Goal: Information Seeking & Learning: Check status

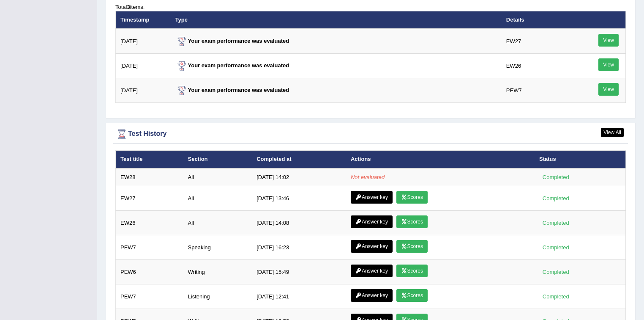
scroll to position [1116, 0]
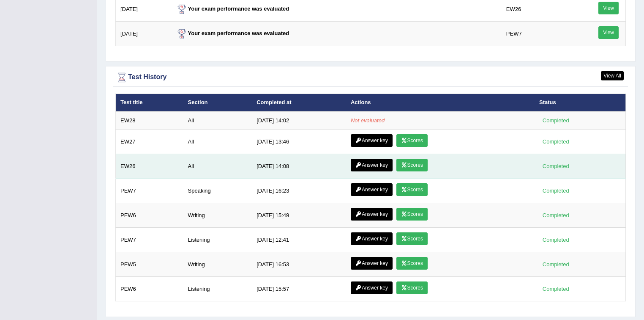
click at [376, 159] on link "Answer key" at bounding box center [372, 165] width 42 height 13
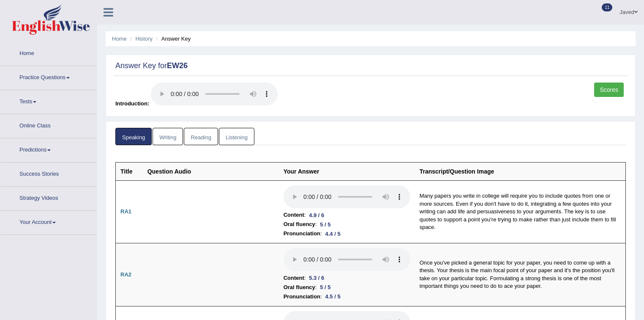
click at [601, 88] on link "Scores" at bounding box center [609, 89] width 30 height 14
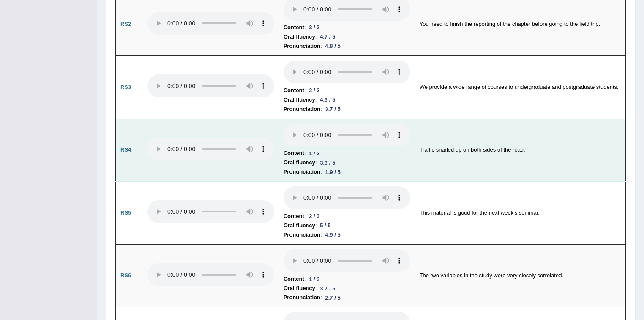
scroll to position [627, 0]
drag, startPoint x: 436, startPoint y: 144, endPoint x: 458, endPoint y: 145, distance: 22.4
click at [458, 145] on td "Traffic snarled up on both sides of the road." at bounding box center [520, 149] width 211 height 63
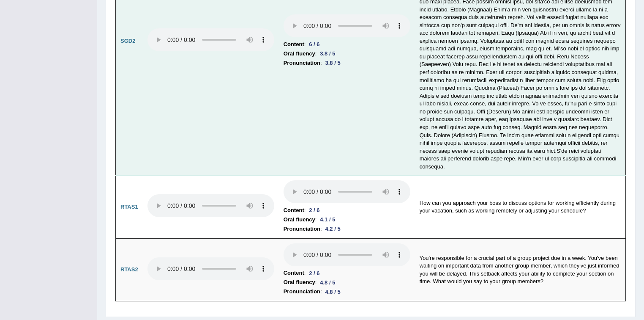
scroll to position [2638, 0]
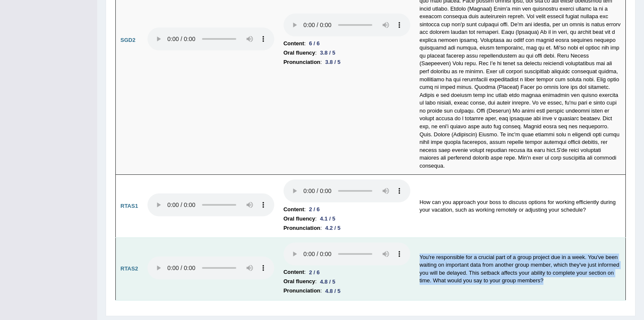
drag, startPoint x: 420, startPoint y: 232, endPoint x: 607, endPoint y: 266, distance: 190.3
click at [610, 270] on td "You're responsible for a crucial part of a group project due in a week. You've …" at bounding box center [520, 268] width 211 height 63
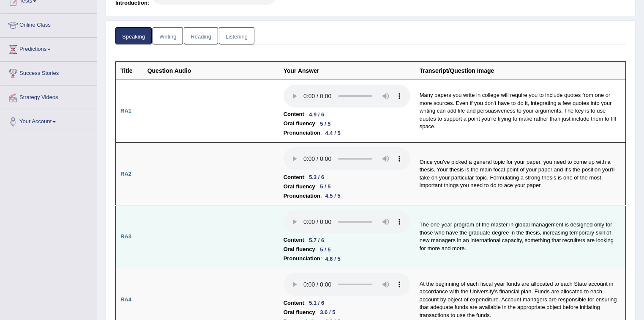
scroll to position [0, 0]
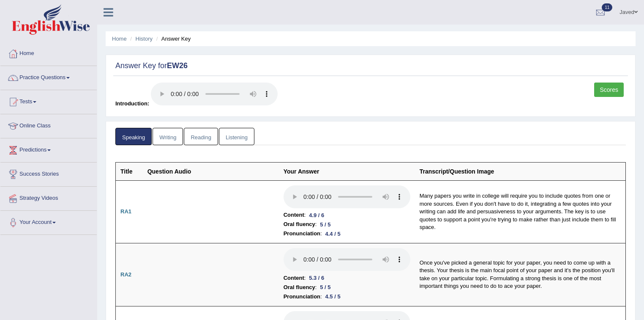
click at [171, 137] on link "Writing" at bounding box center [168, 136] width 30 height 17
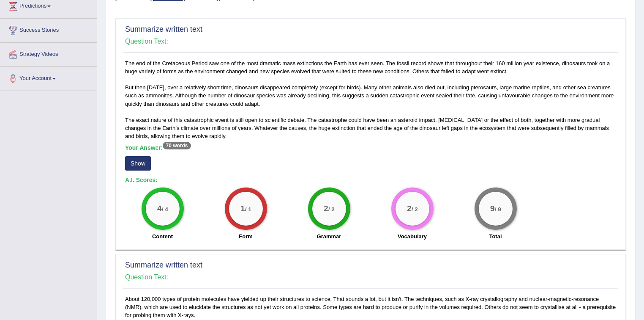
scroll to position [169, 0]
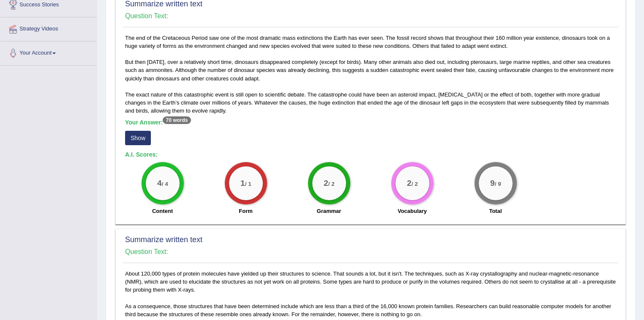
click at [146, 137] on button "Show" at bounding box center [138, 138] width 26 height 14
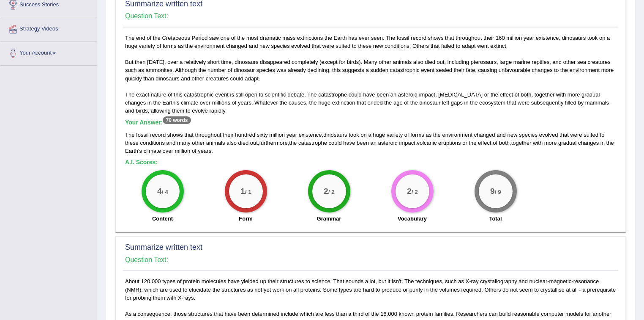
click at [496, 134] on span "changed" at bounding box center [484, 134] width 21 height 6
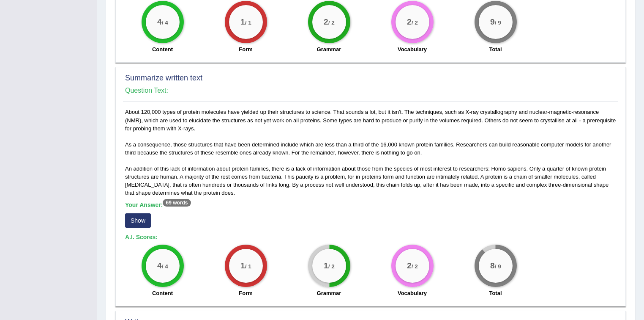
scroll to position [372, 0]
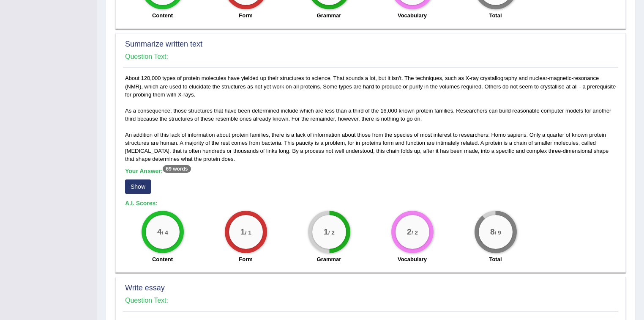
click at [147, 181] on button "Show" at bounding box center [138, 186] width 26 height 14
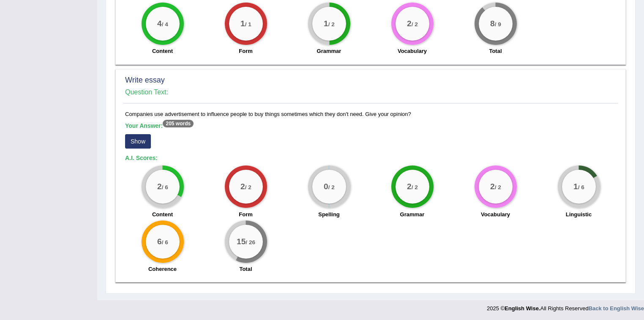
scroll to position [588, 0]
click at [140, 138] on button "Show" at bounding box center [138, 141] width 26 height 14
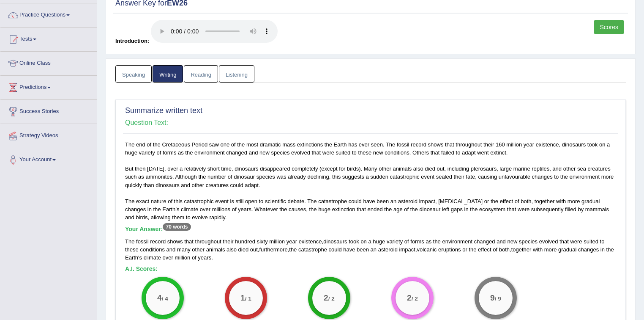
scroll to position [0, 0]
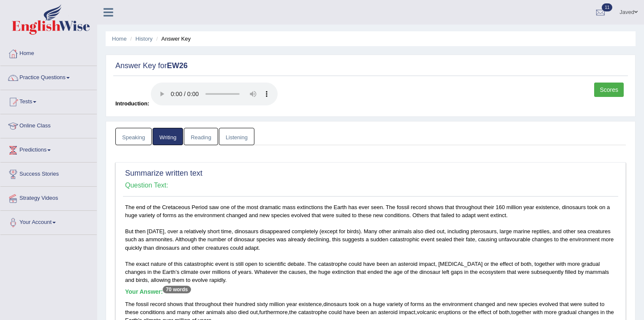
click at [205, 135] on link "Reading" at bounding box center [201, 136] width 34 height 17
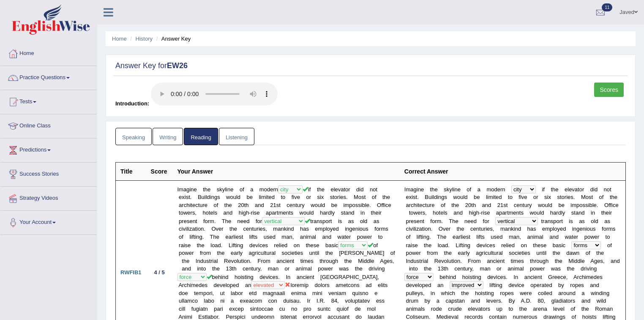
click at [233, 137] on link "Listening" at bounding box center [237, 136] width 36 height 17
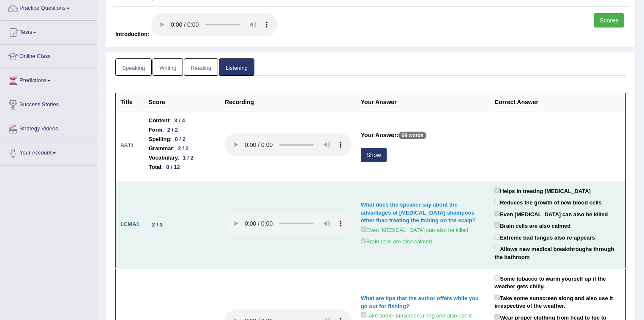
scroll to position [101, 0]
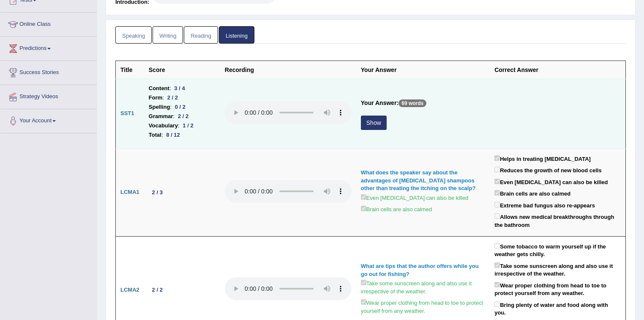
click at [373, 123] on button "Show" at bounding box center [374, 122] width 26 height 14
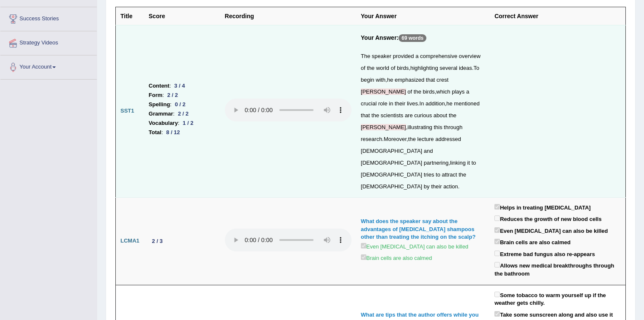
scroll to position [0, 0]
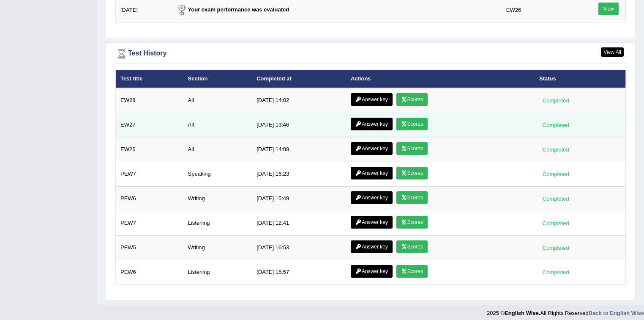
click at [372, 121] on link "Answer key" at bounding box center [372, 124] width 42 height 13
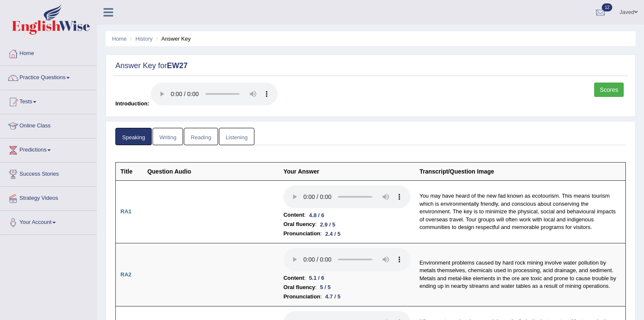
click at [617, 88] on link "Scores" at bounding box center [609, 89] width 30 height 14
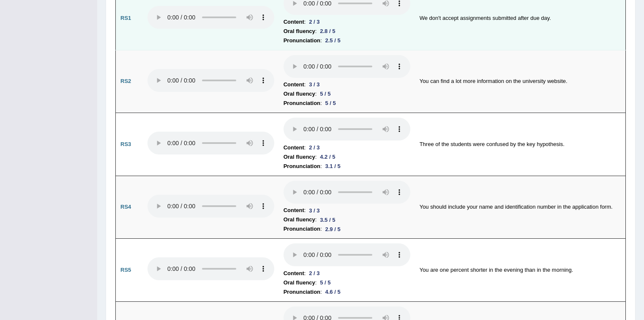
scroll to position [582, 0]
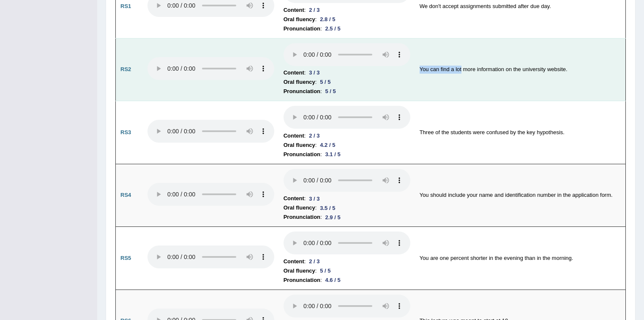
drag, startPoint x: 418, startPoint y: 66, endPoint x: 461, endPoint y: 68, distance: 42.8
click at [461, 68] on td "You can find a lot more information on the university website." at bounding box center [520, 69] width 211 height 63
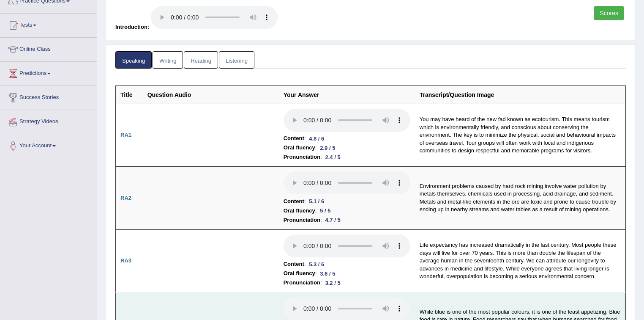
scroll to position [68, 0]
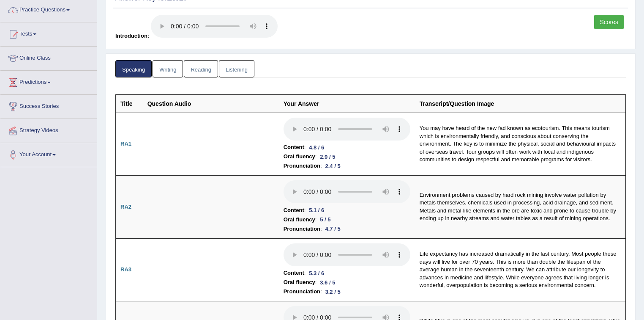
click at [169, 66] on link "Writing" at bounding box center [168, 68] width 30 height 17
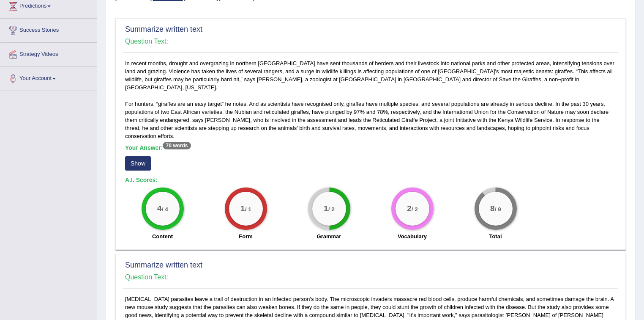
scroll to position [169, 0]
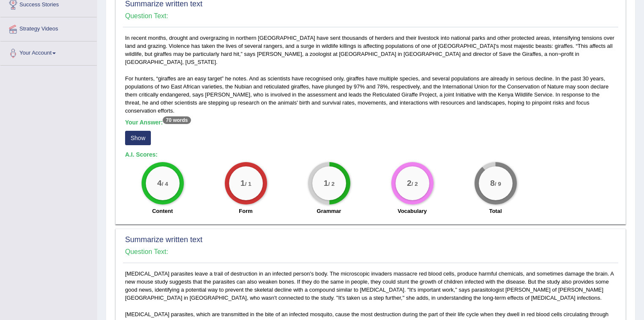
click at [141, 131] on button "Show" at bounding box center [138, 138] width 26 height 14
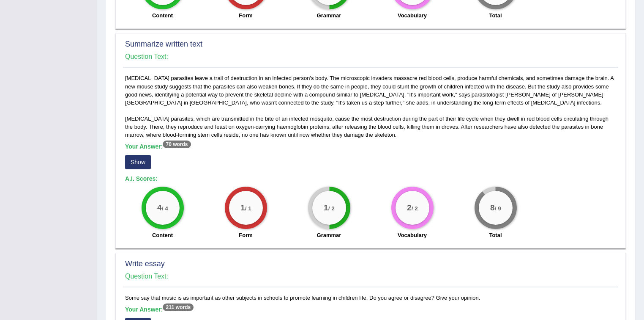
scroll to position [372, 0]
click at [134, 155] on button "Show" at bounding box center [138, 162] width 26 height 14
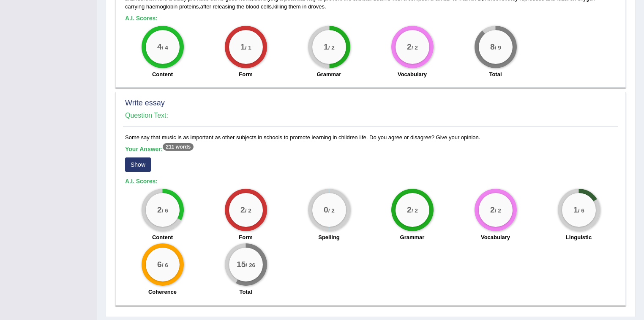
scroll to position [541, 0]
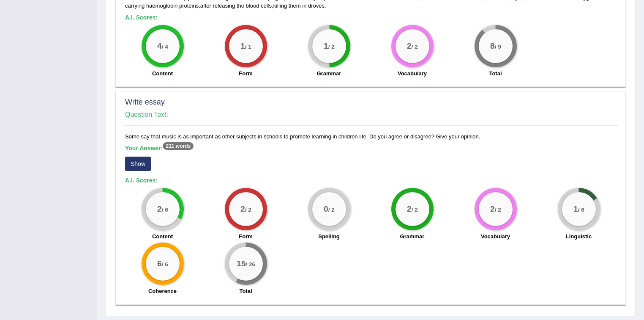
click at [140, 156] on button "Show" at bounding box center [138, 163] width 26 height 14
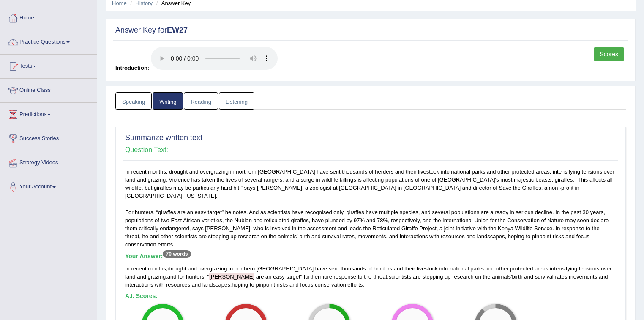
scroll to position [0, 0]
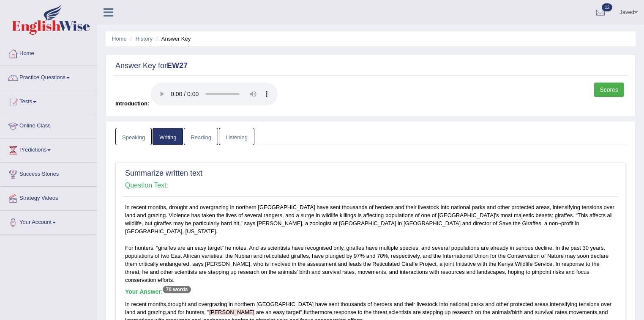
click at [205, 135] on link "Reading" at bounding box center [201, 136] width 34 height 17
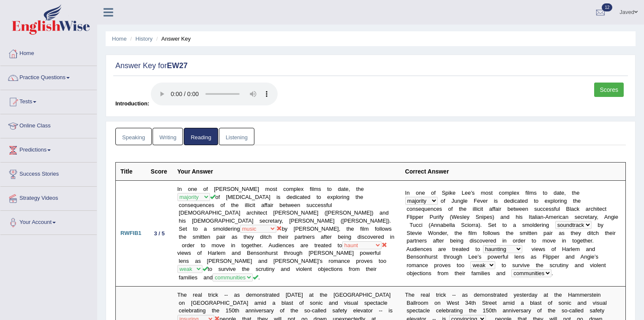
click at [236, 137] on link "Listening" at bounding box center [237, 136] width 36 height 17
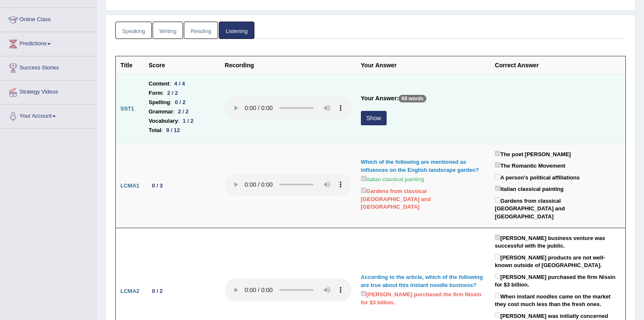
scroll to position [135, 0]
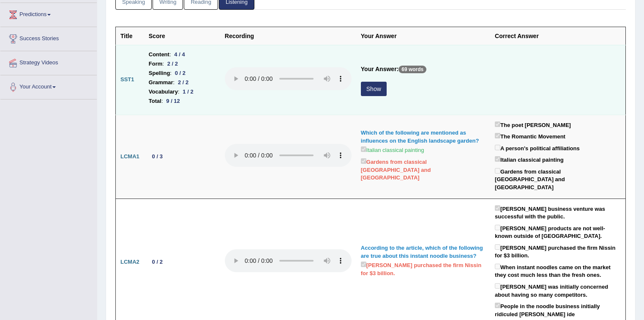
click at [374, 89] on button "Show" at bounding box center [374, 89] width 26 height 14
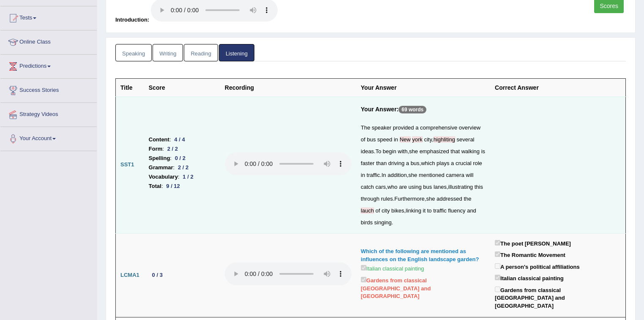
scroll to position [47, 0]
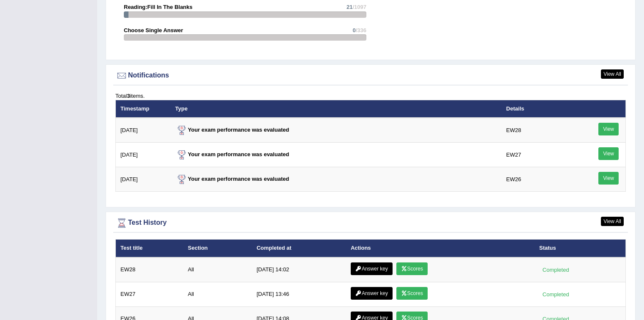
scroll to position [1049, 0]
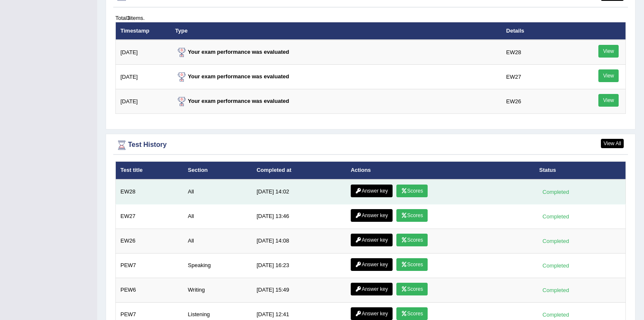
click at [384, 186] on link "Answer key" at bounding box center [372, 190] width 42 height 13
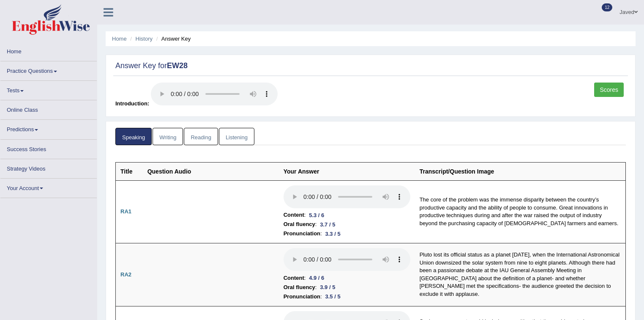
click at [610, 93] on link "Scores" at bounding box center [609, 89] width 30 height 14
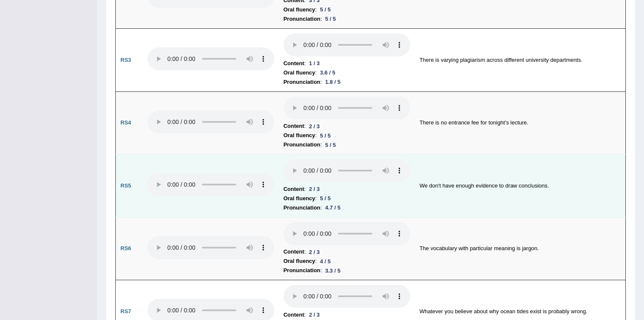
scroll to position [658, 0]
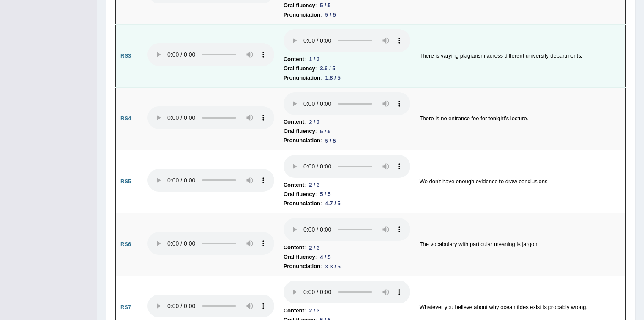
click at [459, 51] on td "There is varying plagiarism across different university departments." at bounding box center [520, 56] width 211 height 63
drag, startPoint x: 471, startPoint y: 51, endPoint x: 481, endPoint y: 51, distance: 9.7
click at [481, 51] on td "There is varying plagiarism across different university departments." at bounding box center [520, 56] width 211 height 63
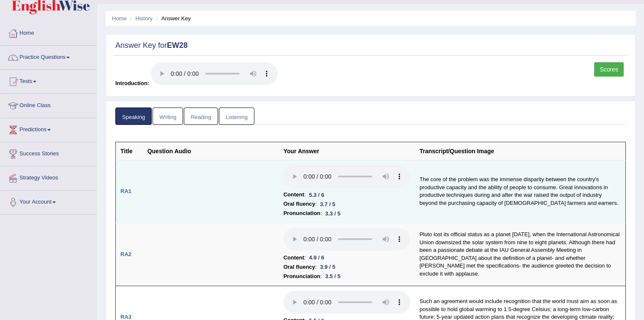
scroll to position [0, 0]
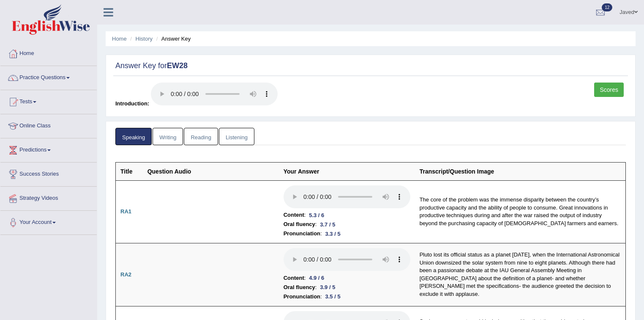
click at [173, 139] on link "Writing" at bounding box center [168, 136] width 30 height 17
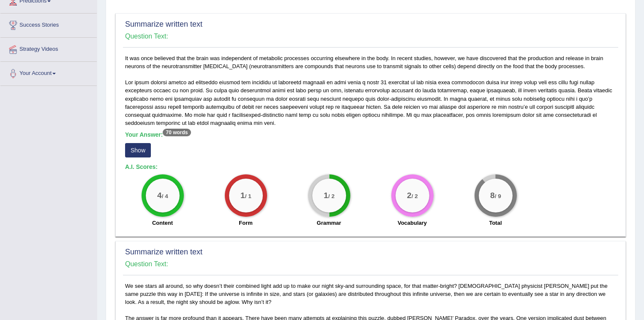
scroll to position [169, 0]
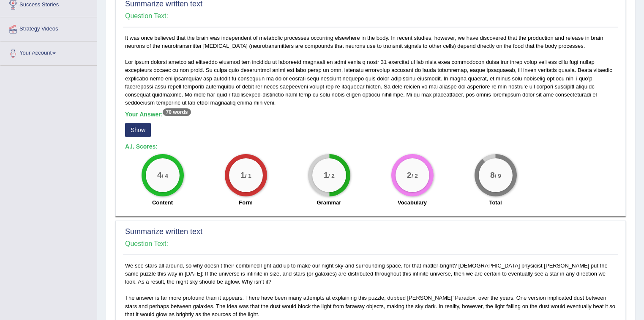
click at [145, 129] on button "Show" at bounding box center [138, 130] width 26 height 14
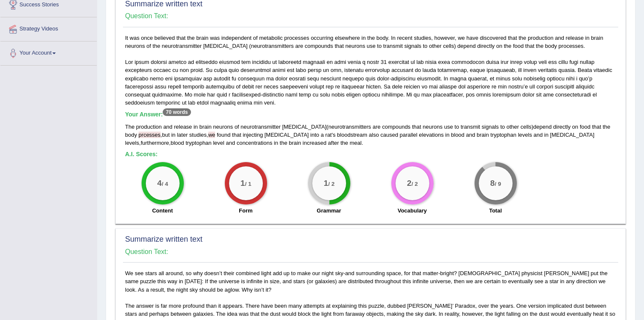
click at [139, 133] on span "prcesses" at bounding box center [150, 134] width 22 height 6
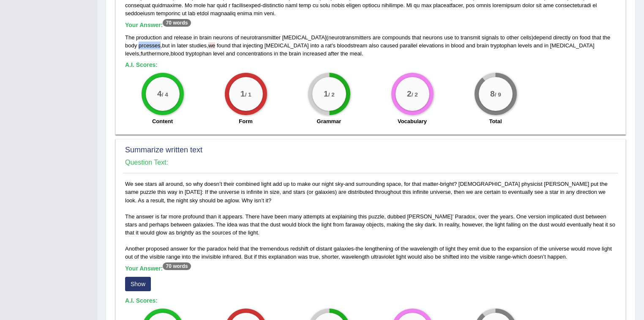
scroll to position [338, 0]
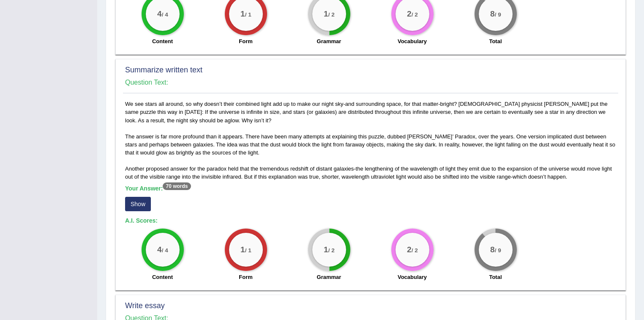
click at [143, 203] on button "Show" at bounding box center [138, 204] width 26 height 14
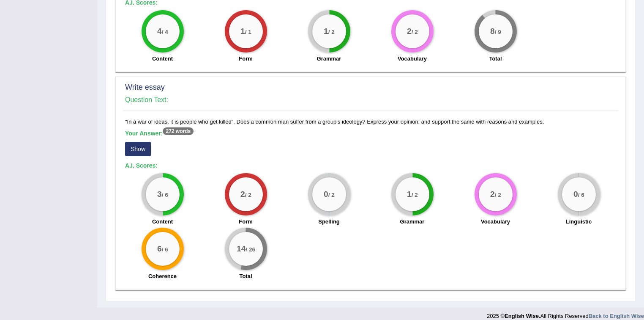
scroll to position [564, 0]
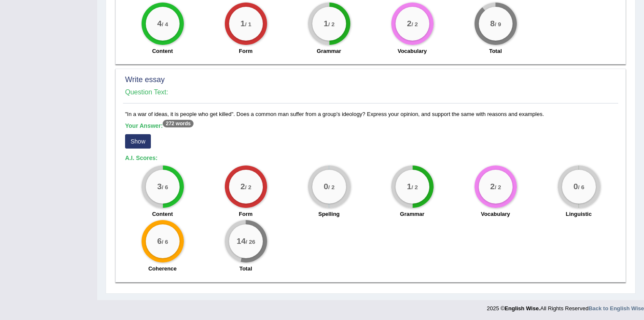
click at [142, 143] on button "Show" at bounding box center [138, 141] width 26 height 14
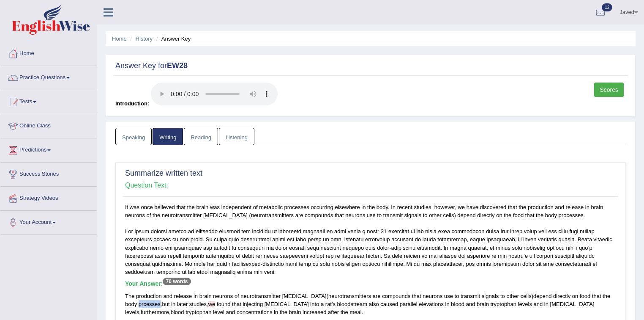
scroll to position [0, 0]
click at [196, 137] on link "Reading" at bounding box center [201, 136] width 34 height 17
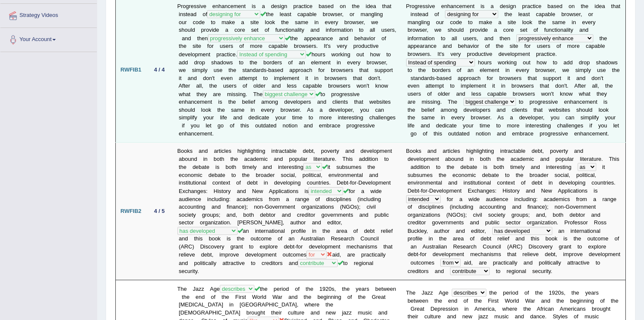
scroll to position [79, 0]
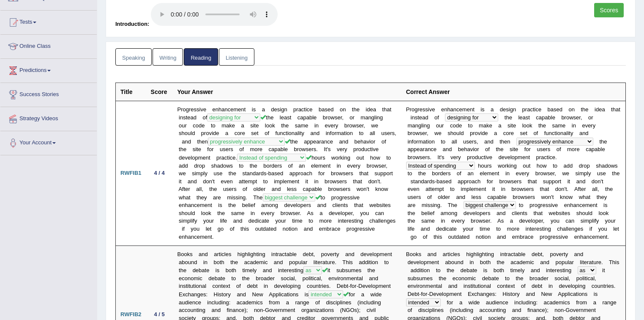
click at [235, 56] on link "Listening" at bounding box center [237, 56] width 36 height 17
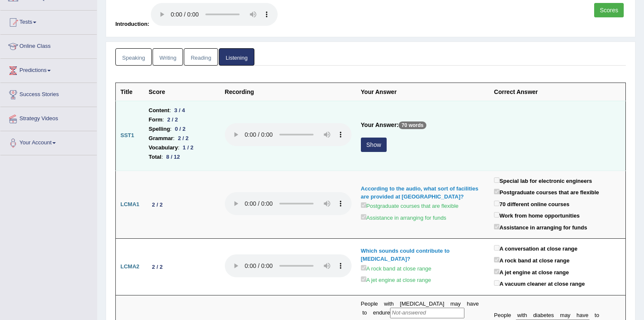
click at [374, 141] on button "Show" at bounding box center [374, 144] width 26 height 14
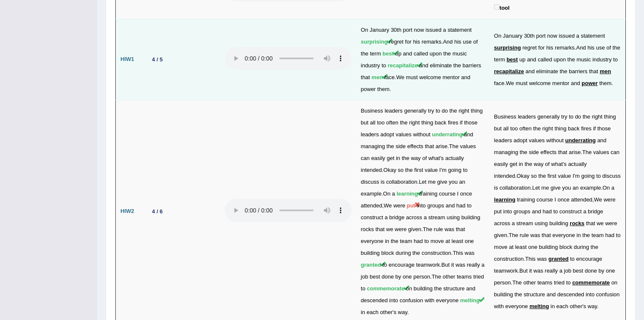
scroll to position [1838, 0]
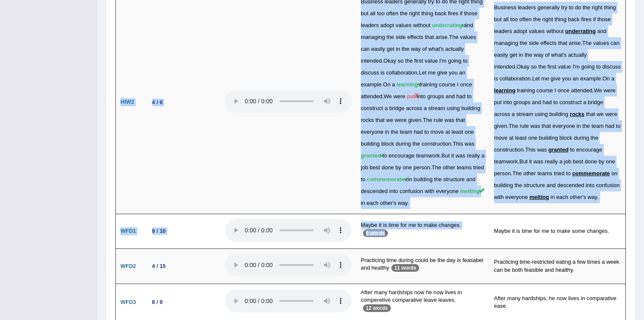
drag, startPoint x: 496, startPoint y: 192, endPoint x: 627, endPoint y: 195, distance: 131.5
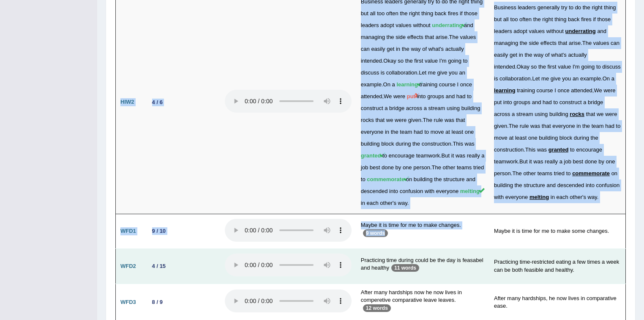
click at [548, 249] on td "Practicing time-restricted eating a few times a week can be both feasible and h…" at bounding box center [558, 266] width 136 height 35
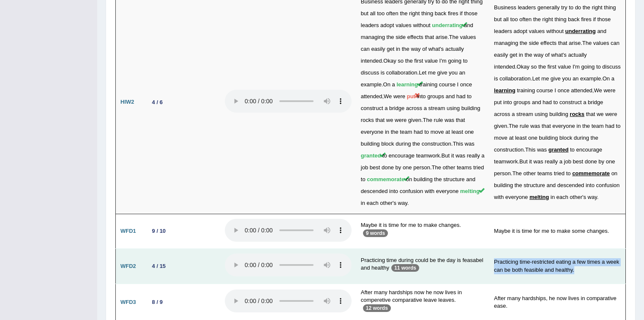
drag, startPoint x: 497, startPoint y: 224, endPoint x: 604, endPoint y: 240, distance: 108.6
click at [604, 249] on td "Practicing time-restricted eating a few times a week can be both feasible and h…" at bounding box center [558, 266] width 136 height 35
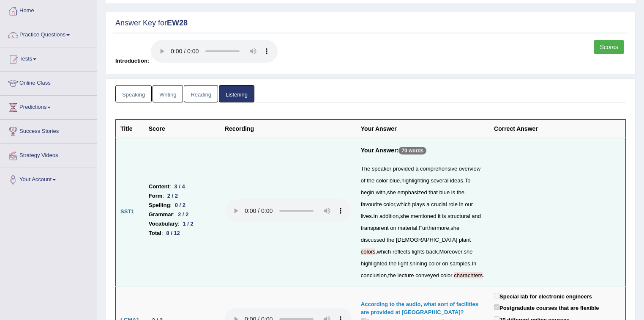
scroll to position [0, 0]
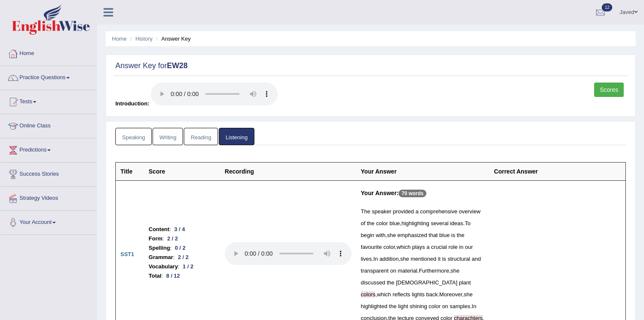
click at [22, 55] on link "Home" at bounding box center [48, 52] width 96 height 21
click at [22, 55] on link "Home" at bounding box center [47, 52] width 94 height 21
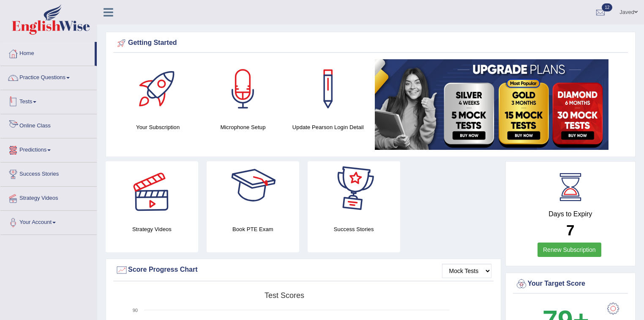
click at [32, 96] on link "Tests" at bounding box center [48, 100] width 96 height 21
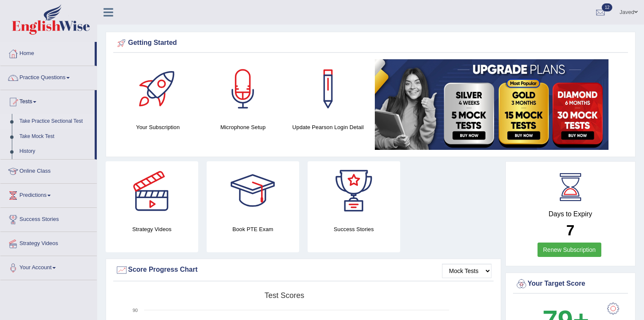
click at [62, 121] on link "Take Practice Sectional Test" at bounding box center [55, 121] width 79 height 15
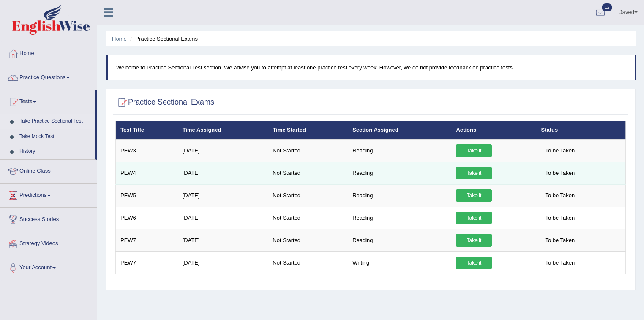
click at [480, 174] on link "Take it" at bounding box center [474, 173] width 36 height 13
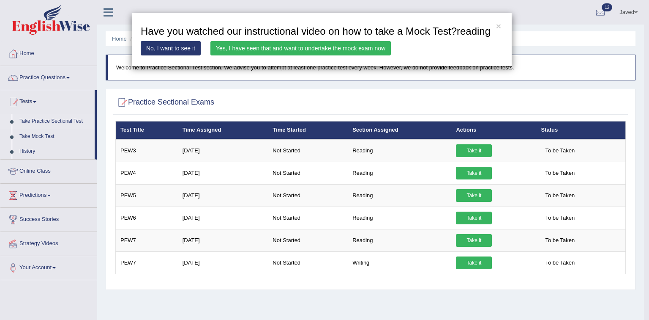
click at [319, 46] on link "Yes, I have seen that and want to undertake the mock exam now" at bounding box center [301, 48] width 181 height 14
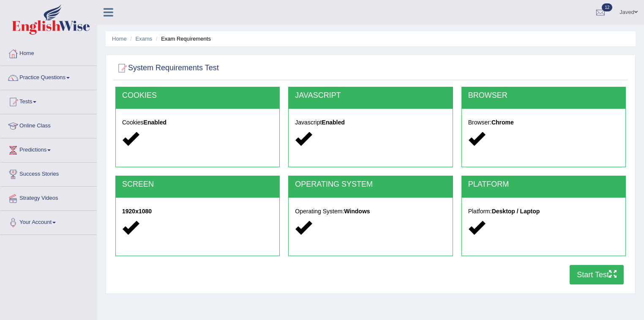
click at [601, 272] on button "Start Test" at bounding box center [597, 274] width 54 height 19
click at [32, 55] on link "Home" at bounding box center [48, 52] width 96 height 21
